Goal: Task Accomplishment & Management: Complete application form

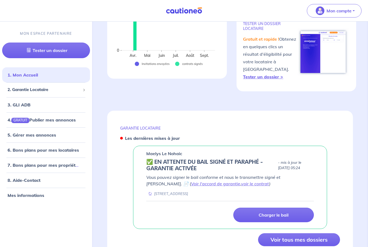
scroll to position [155, 0]
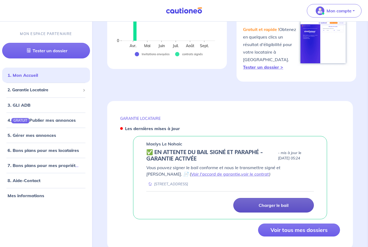
click at [263, 203] on p "Charger le bail" at bounding box center [274, 205] width 30 height 5
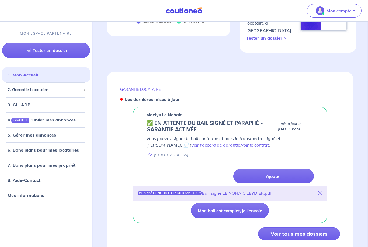
scroll to position [195, 0]
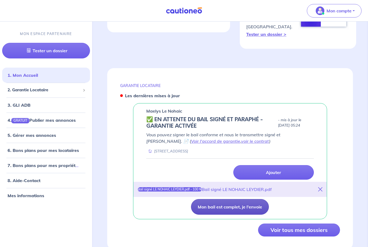
click at [219, 206] on button "Mon bail est complet, je l'envoie" at bounding box center [230, 207] width 78 height 16
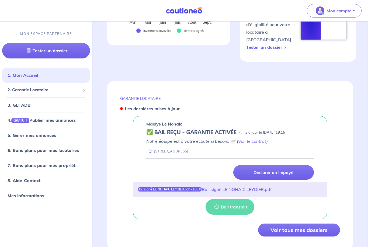
scroll to position [150, 0]
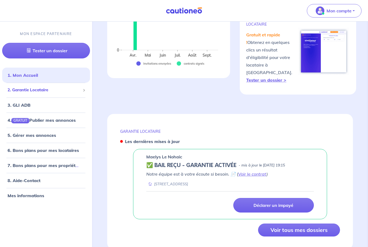
click at [25, 92] on span "2. Garantie Locataire" at bounding box center [44, 90] width 73 height 6
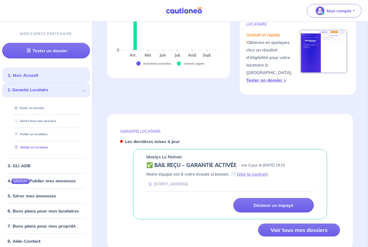
click at [34, 146] on link "Valider un locataire" at bounding box center [30, 148] width 35 height 4
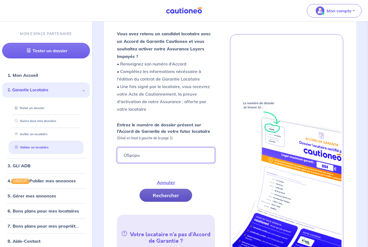
type input "O5pcpu"
click at [155, 197] on button "Rechercher" at bounding box center [166, 195] width 53 height 13
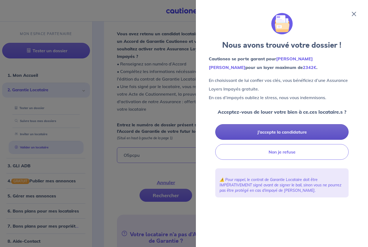
click at [279, 129] on button "J’accepte la candidature" at bounding box center [281, 132] width 133 height 16
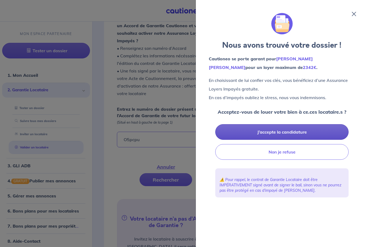
scroll to position [167, 0]
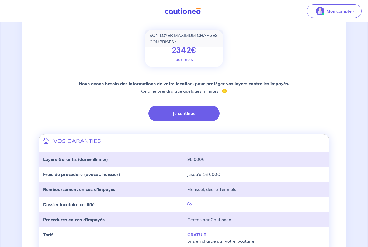
scroll to position [74, 0]
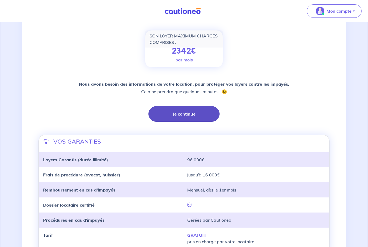
click at [174, 111] on button "Je continue" at bounding box center [183, 114] width 71 height 16
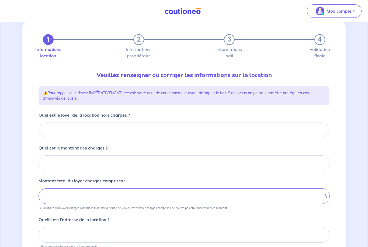
scroll to position [17, 0]
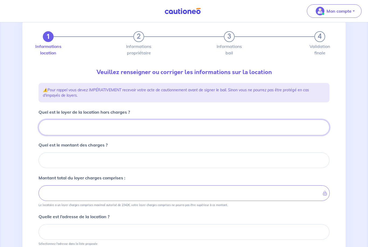
click at [82, 127] on input "Quel est le loyer de la location hors charges ?" at bounding box center [184, 128] width 291 height 16
type input "11"
type input "112"
type input "1125"
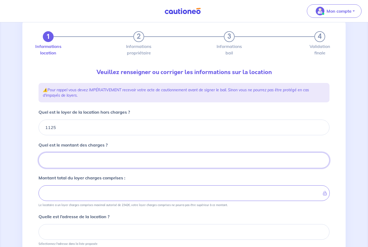
drag, startPoint x: 81, startPoint y: 157, endPoint x: 81, endPoint y: 151, distance: 5.7
click at [81, 157] on input "Quel est le montant des charges ?" at bounding box center [184, 161] width 291 height 16
type input "13"
type input "1126"
type input "130"
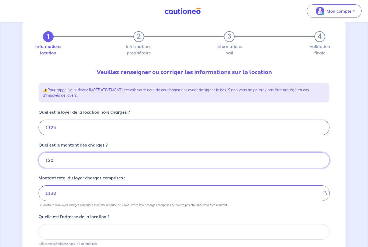
type input "1255"
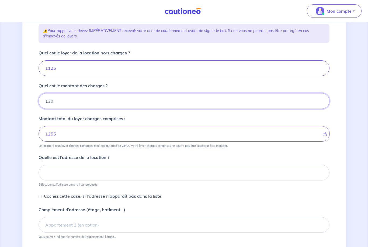
type input "130"
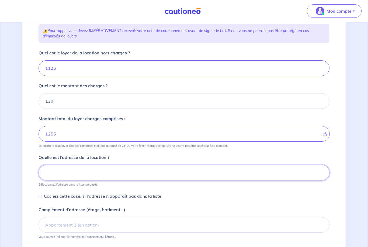
click at [97, 174] on input at bounding box center [184, 173] width 291 height 16
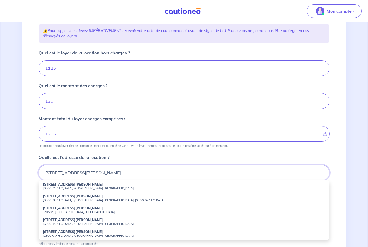
click at [79, 173] on input "[STREET_ADDRESS][PERSON_NAME]" at bounding box center [184, 173] width 291 height 16
click at [66, 185] on strong "[STREET_ADDRESS][PERSON_NAME]" at bounding box center [73, 184] width 60 height 4
type input "[STREET_ADDRESS][PERSON_NAME]"
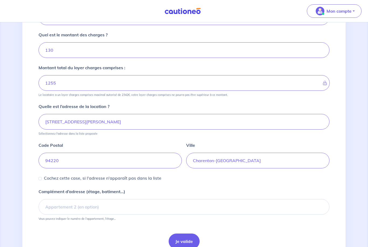
scroll to position [136, 0]
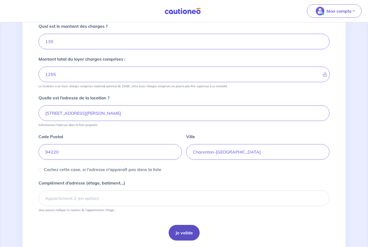
click at [179, 234] on button "Je valide" at bounding box center [184, 233] width 31 height 16
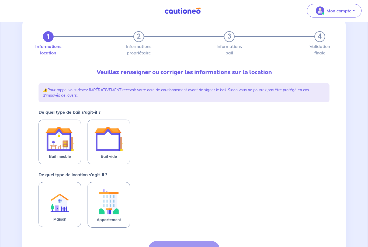
scroll to position [17, 0]
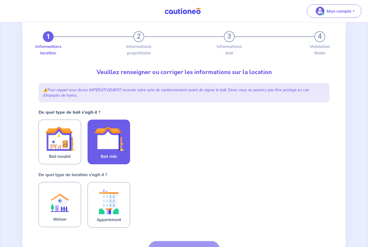
click at [116, 145] on img at bounding box center [108, 138] width 29 height 29
click at [0, 0] on input "Bail vide" at bounding box center [0, 0] width 0 height 0
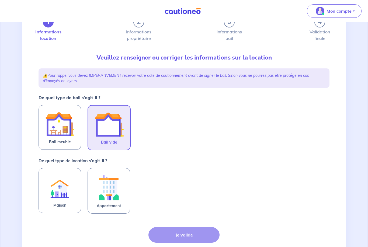
scroll to position [54, 0]
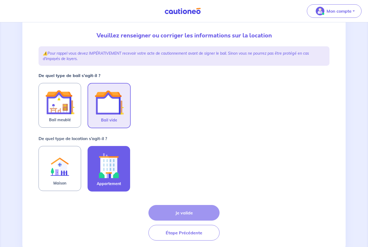
click at [124, 161] on label "Appartement" at bounding box center [109, 169] width 43 height 46
click at [0, 0] on input "Appartement" at bounding box center [0, 0] width 0 height 0
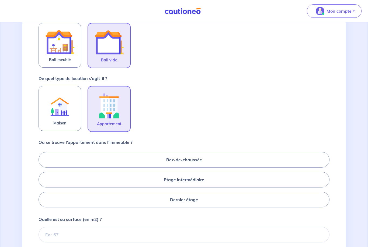
scroll to position [133, 0]
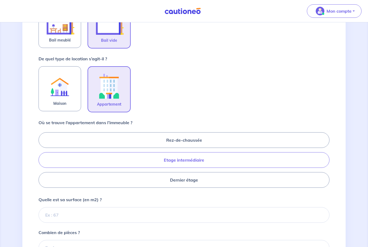
click at [170, 162] on label "Etage intermédiaire" at bounding box center [184, 160] width 291 height 16
click at [42, 162] on input "Etage intermédiaire" at bounding box center [41, 160] width 4 height 4
radio input "true"
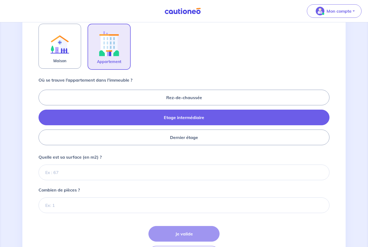
scroll to position [176, 0]
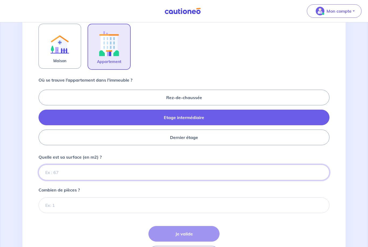
click at [101, 171] on input "Quelle est sa surface (en m2) ?" at bounding box center [184, 173] width 291 height 16
type input "45"
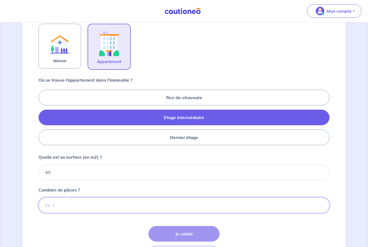
click at [77, 205] on input "Combien de pièces ?" at bounding box center [184, 206] width 291 height 16
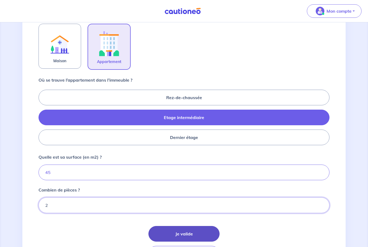
type input "2"
click at [164, 233] on button "Je valide" at bounding box center [183, 234] width 71 height 16
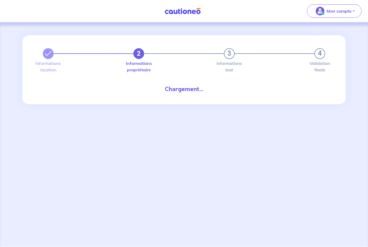
scroll to position [17, 0]
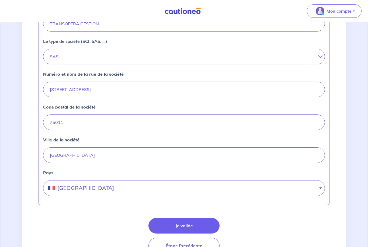
scroll to position [193, 0]
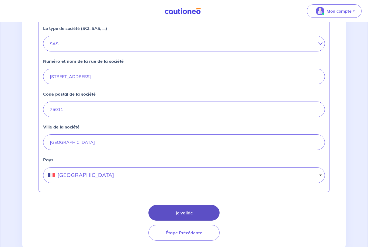
click at [177, 209] on button "Je valide" at bounding box center [183, 213] width 71 height 16
select select "FR"
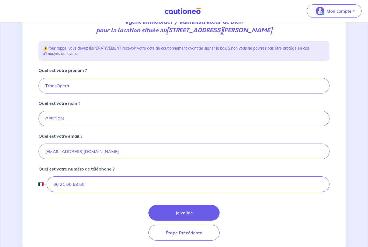
scroll to position [63, 0]
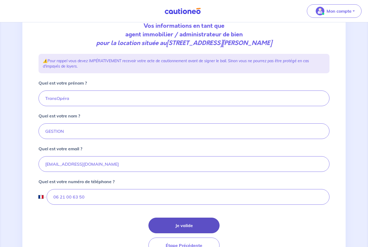
click at [185, 224] on button "Je valide" at bounding box center [183, 226] width 71 height 16
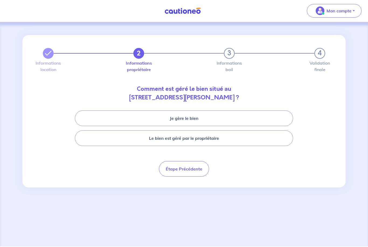
scroll to position [17, 0]
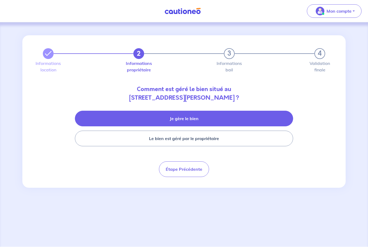
click at [172, 111] on button "Je gère le bien" at bounding box center [184, 119] width 218 height 16
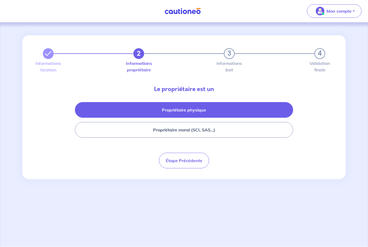
click at [179, 102] on button "Propriétaire physique" at bounding box center [184, 110] width 218 height 16
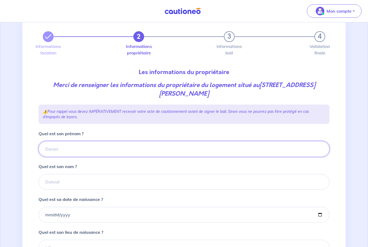
click at [88, 152] on input "Quel est son prénom ?" at bounding box center [184, 149] width 291 height 16
type input "[PERSON_NAME]"
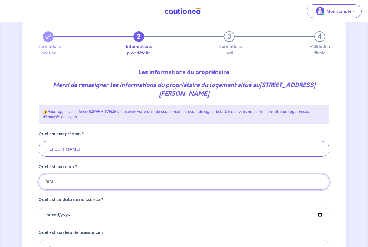
type input "RISI"
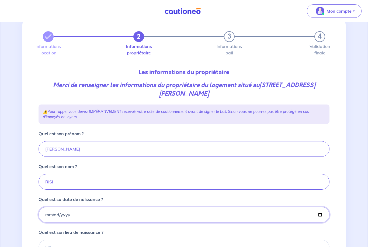
click at [180, 210] on input "[DATE]" at bounding box center [184, 215] width 291 height 16
type input "[DATE]"
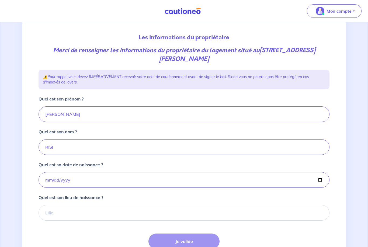
scroll to position [63, 0]
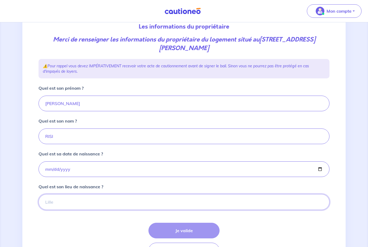
click at [110, 199] on input "Quel est son lieu de naissance ?" at bounding box center [184, 202] width 291 height 16
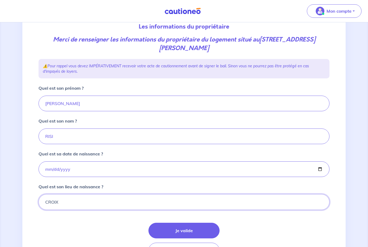
scroll to position [80, 0]
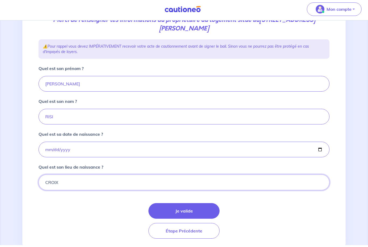
type input "CROIX"
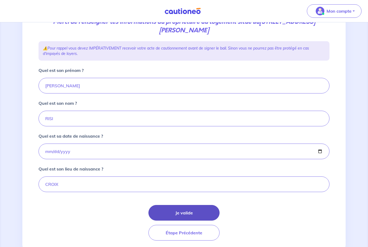
click at [174, 211] on button "Je valide" at bounding box center [183, 213] width 71 height 16
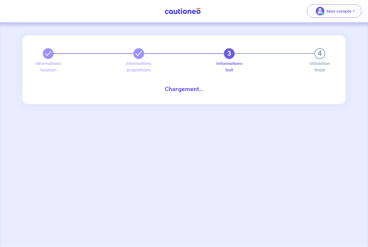
scroll to position [17, 0]
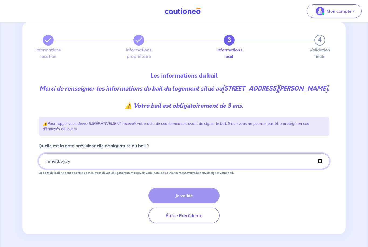
click at [84, 169] on input "[DATE]" at bounding box center [184, 161] width 291 height 16
type input "[DATE]"
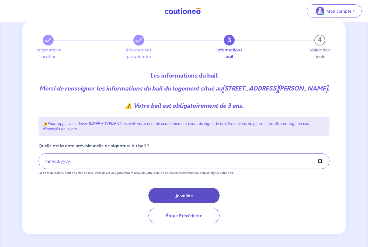
click at [174, 203] on button "Je valide" at bounding box center [183, 196] width 71 height 16
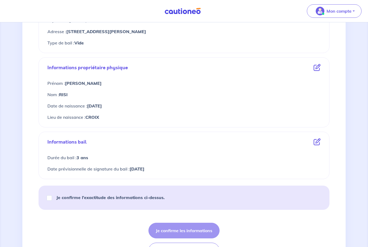
scroll to position [176, 0]
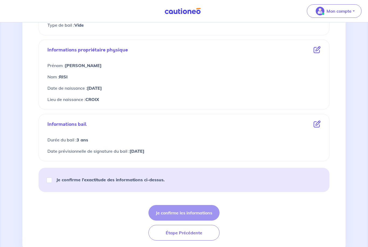
click at [47, 180] on input "Je confirme l’exactitude des informations ci-dessus." at bounding box center [49, 180] width 5 height 5
checkbox input "true"
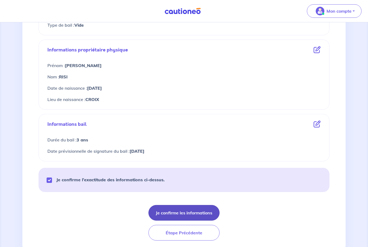
click at [162, 208] on button "Je confirme les informations" at bounding box center [183, 213] width 71 height 16
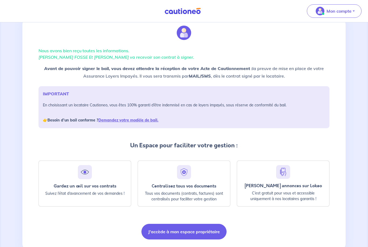
scroll to position [33, 0]
